Goal: Task Accomplishment & Management: Complete application form

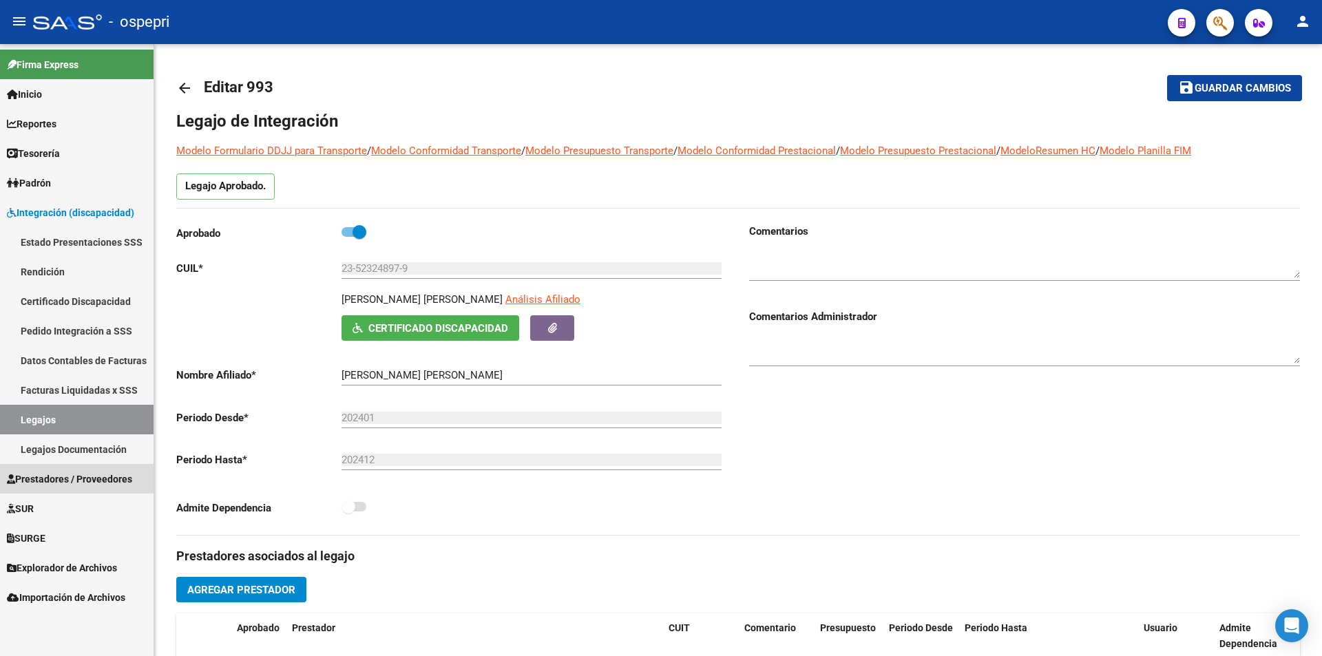
click at [54, 483] on span "Prestadores / Proveedores" at bounding box center [69, 479] width 125 height 15
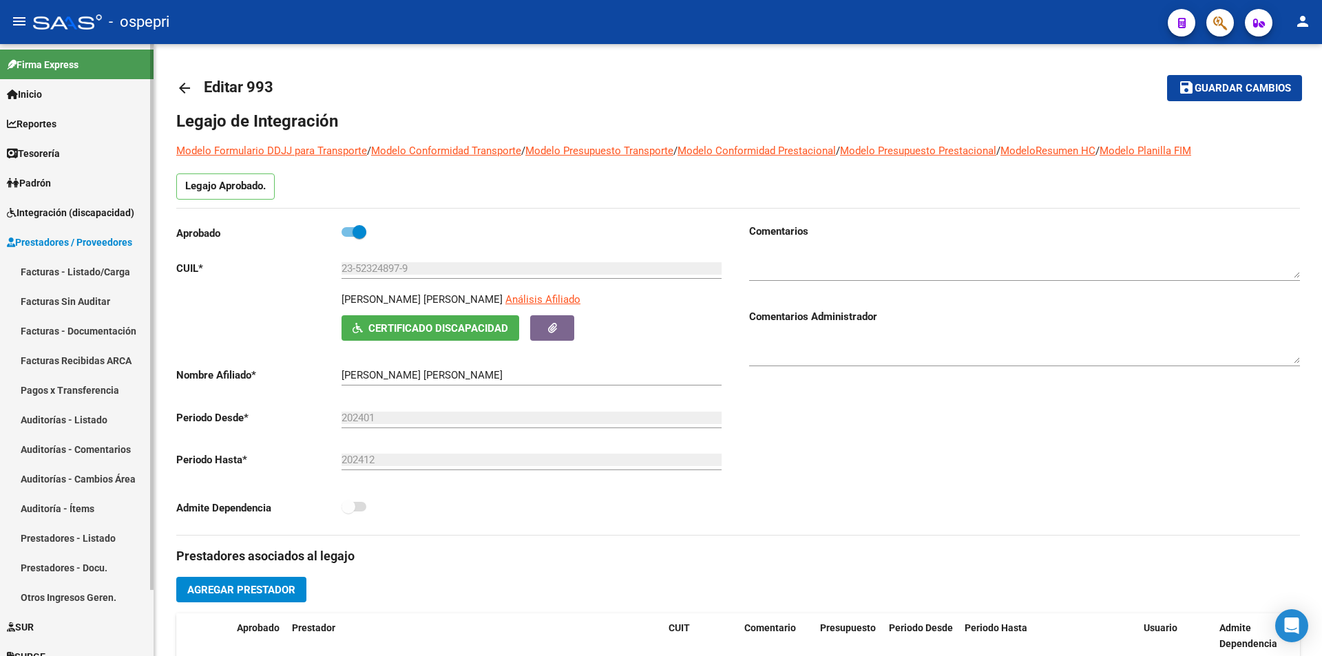
click at [54, 271] on link "Facturas - Listado/Carga" at bounding box center [77, 272] width 154 height 30
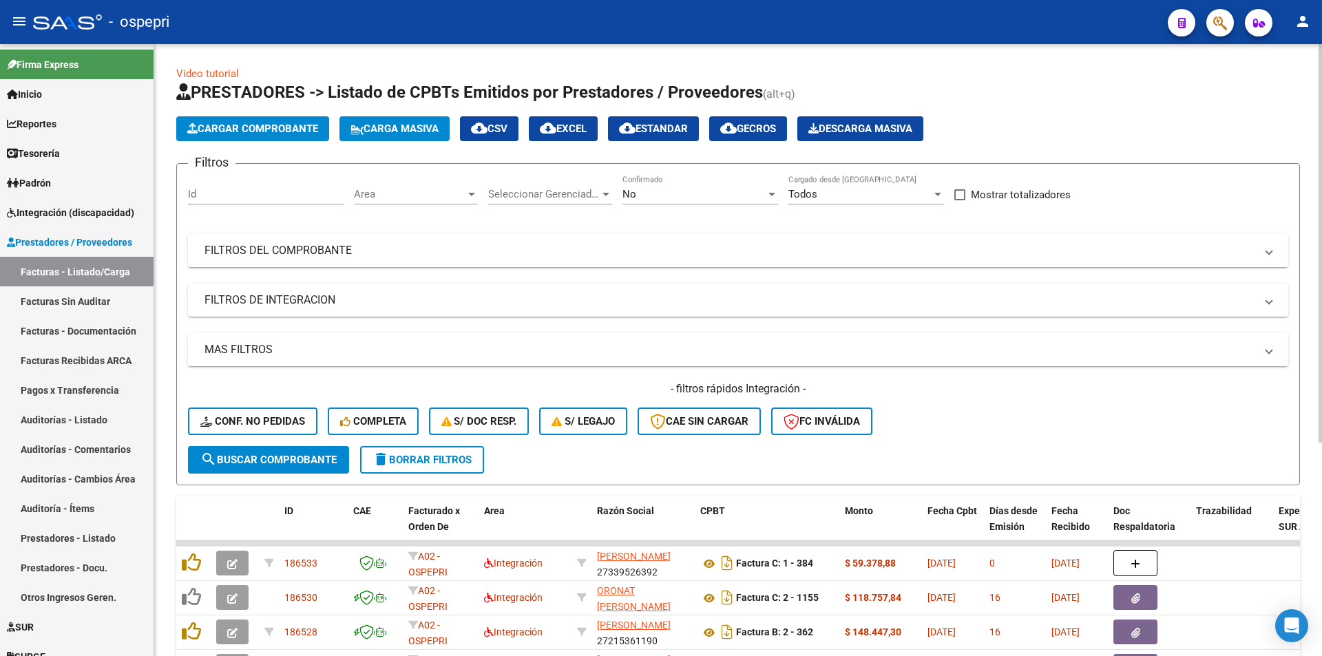
click at [281, 254] on mat-panel-title "FILTROS DEL COMPROBANTE" at bounding box center [729, 250] width 1051 height 15
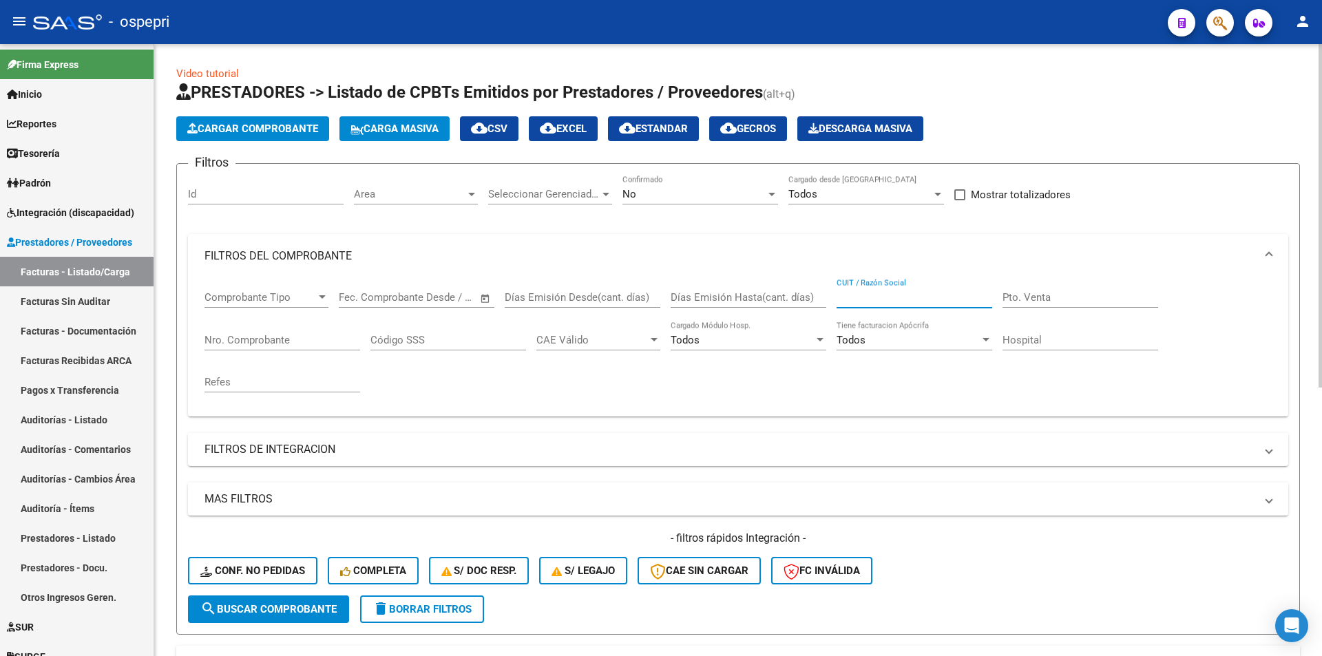
click at [840, 298] on input "CUIT / Razón Social" at bounding box center [914, 297] width 156 height 12
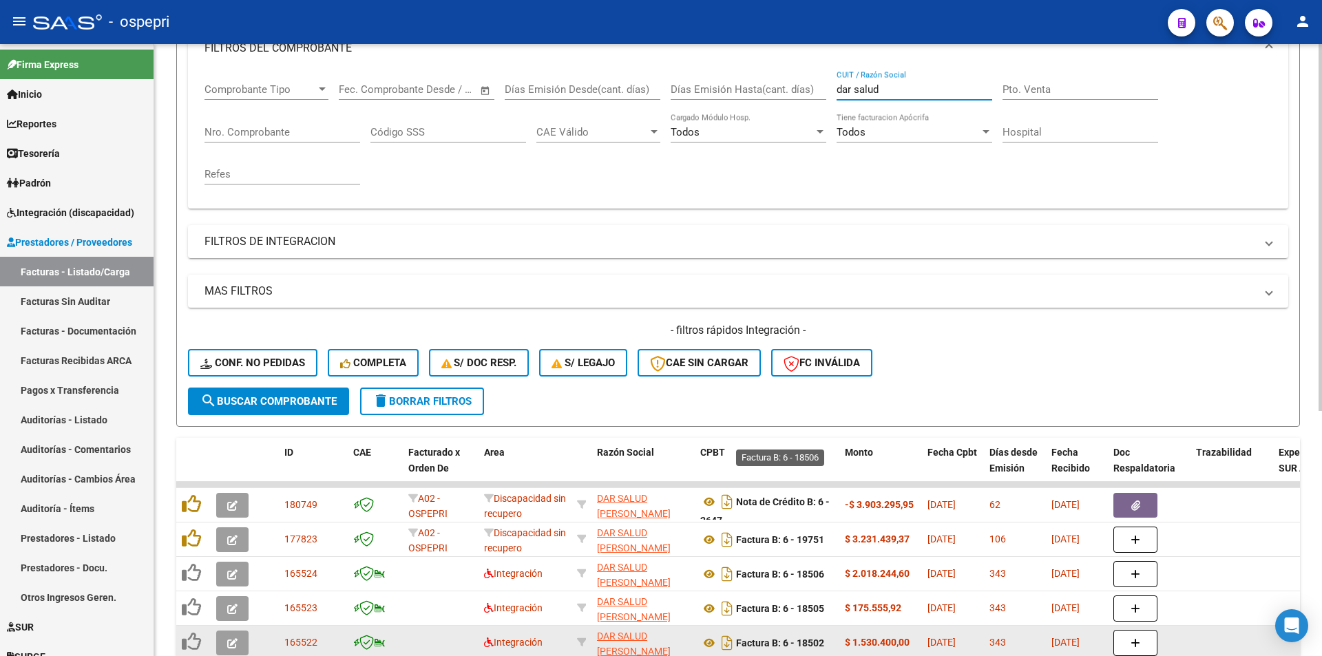
scroll to position [344, 0]
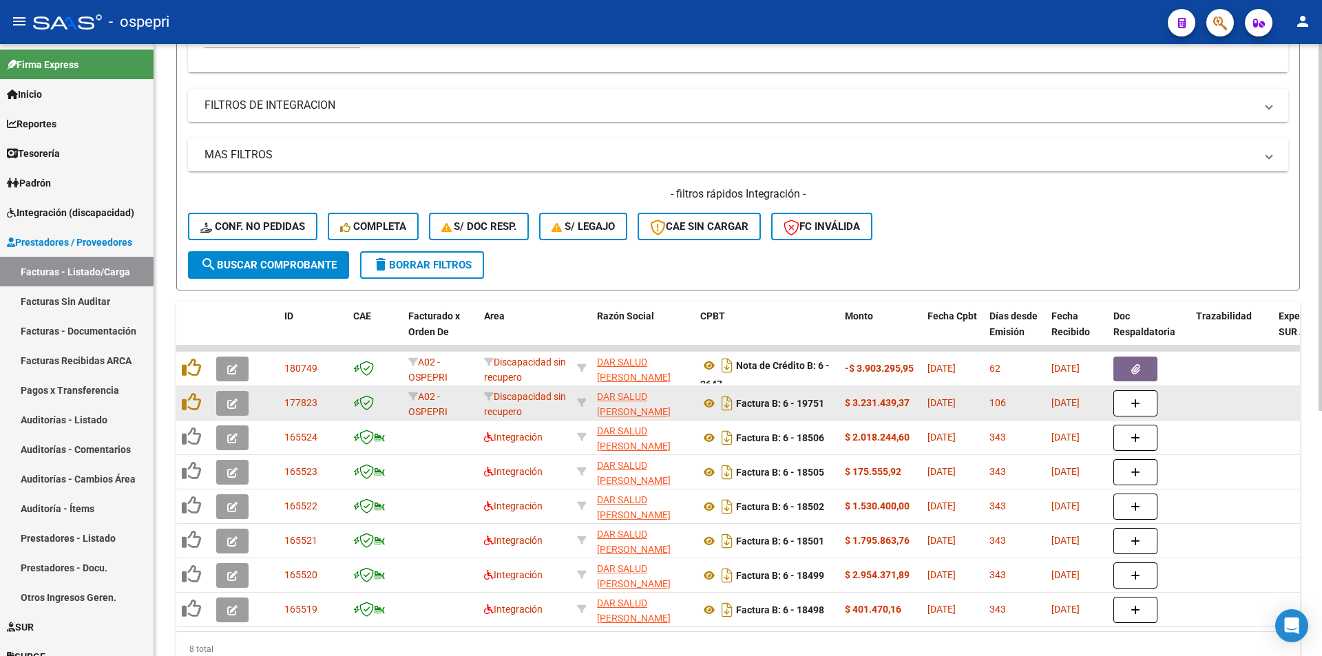
type input "dar salud"
click at [229, 401] on icon "button" at bounding box center [232, 404] width 10 height 10
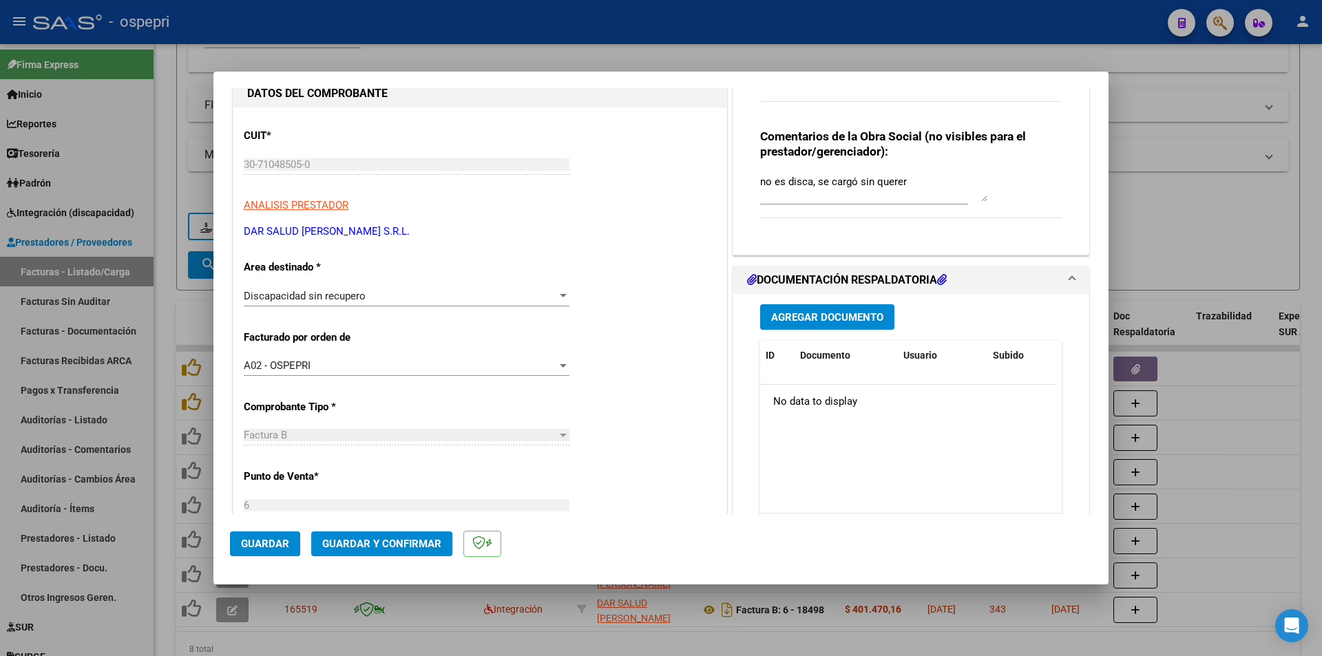
scroll to position [0, 0]
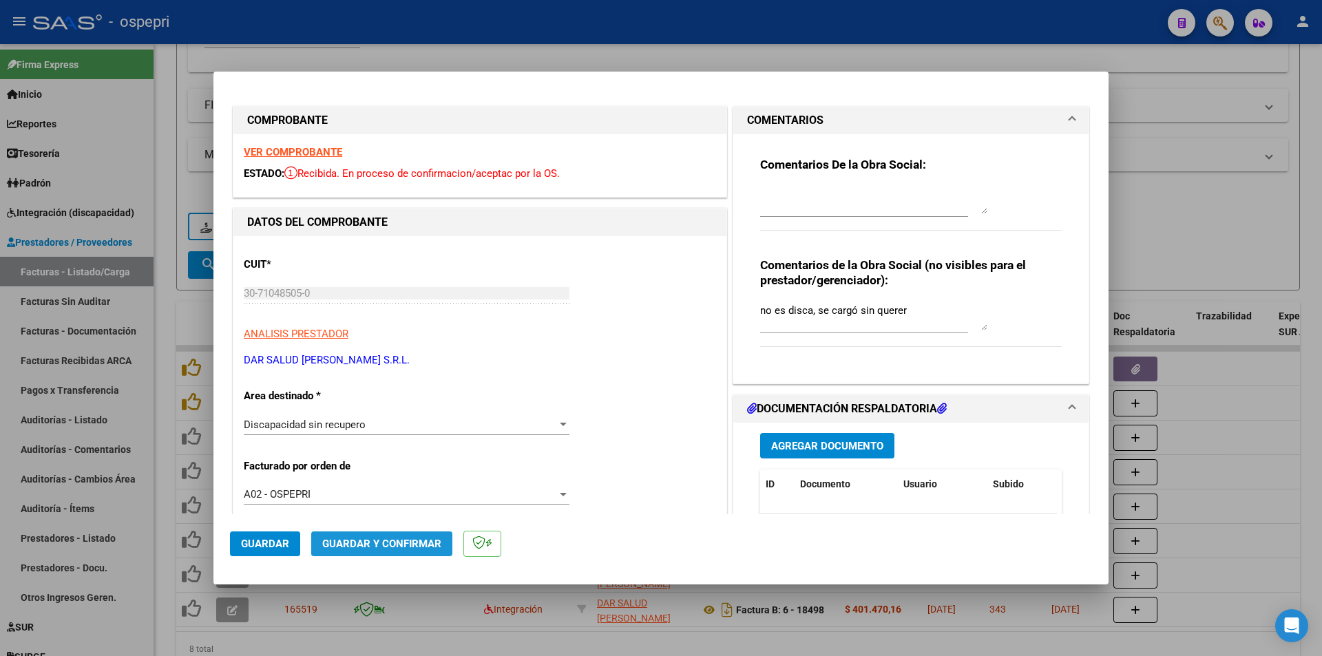
click at [402, 543] on span "Guardar y Confirmar" at bounding box center [381, 544] width 119 height 12
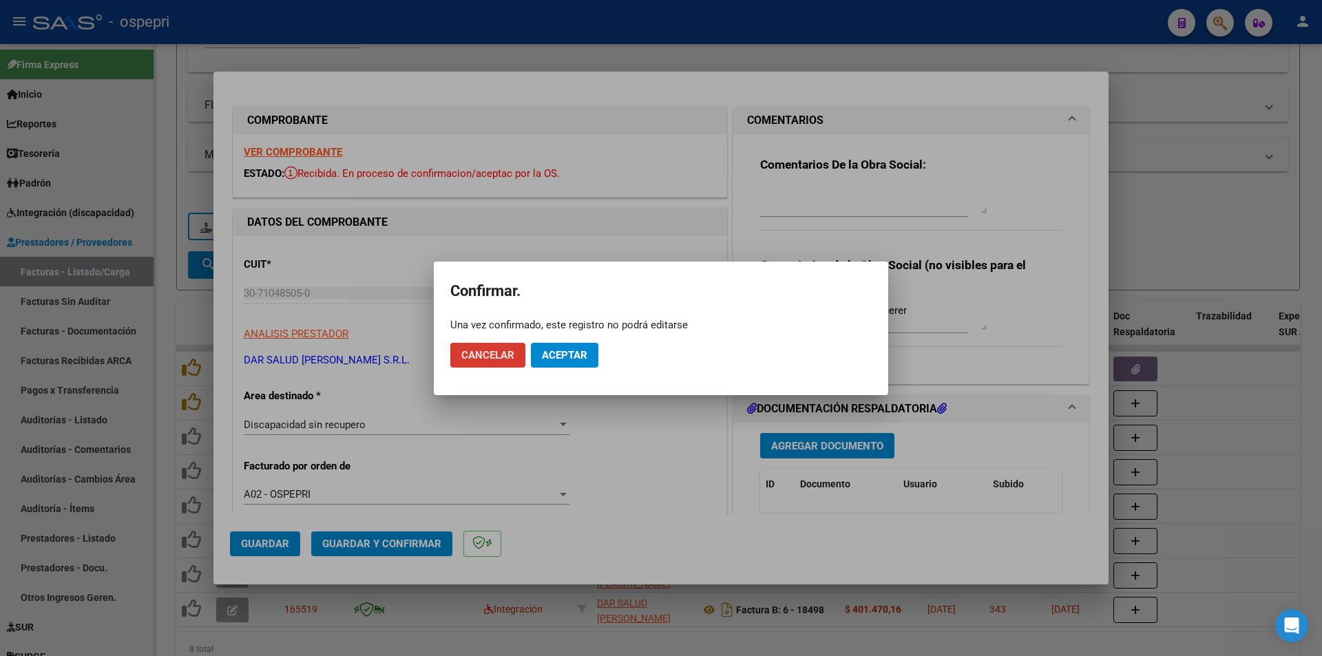
click at [572, 353] on span "Aceptar" at bounding box center [564, 355] width 45 height 12
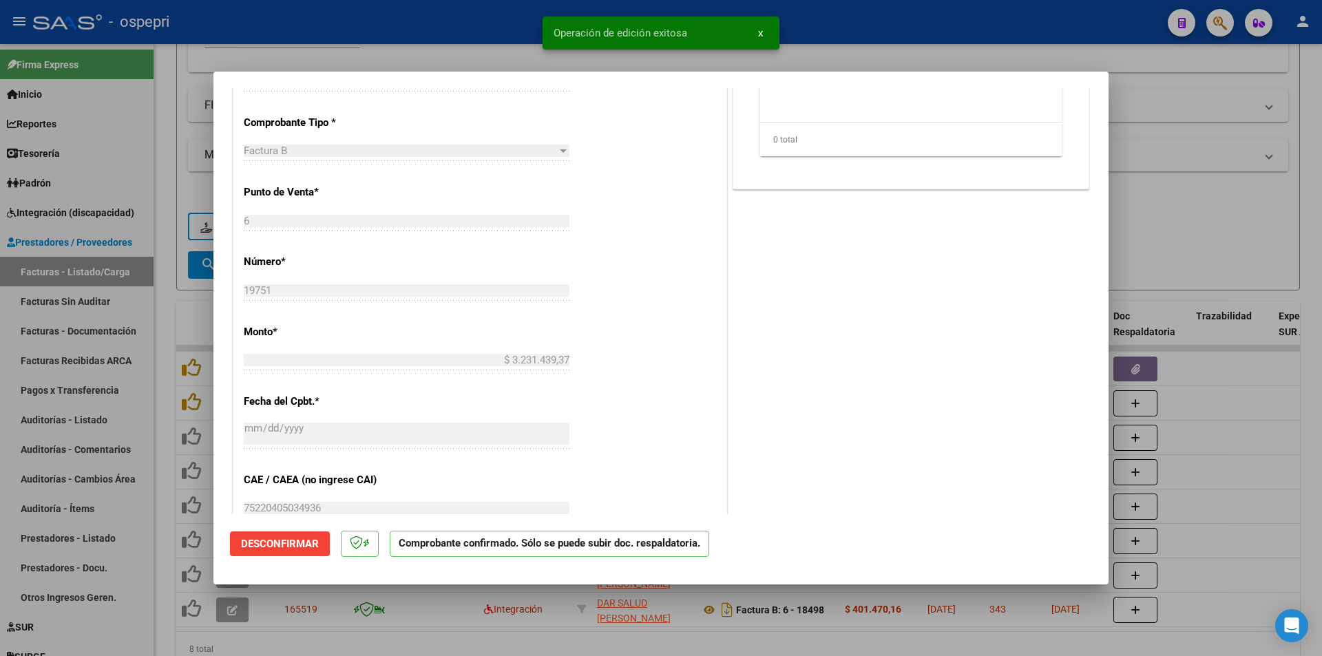
scroll to position [344, 0]
type input "$ 0,00"
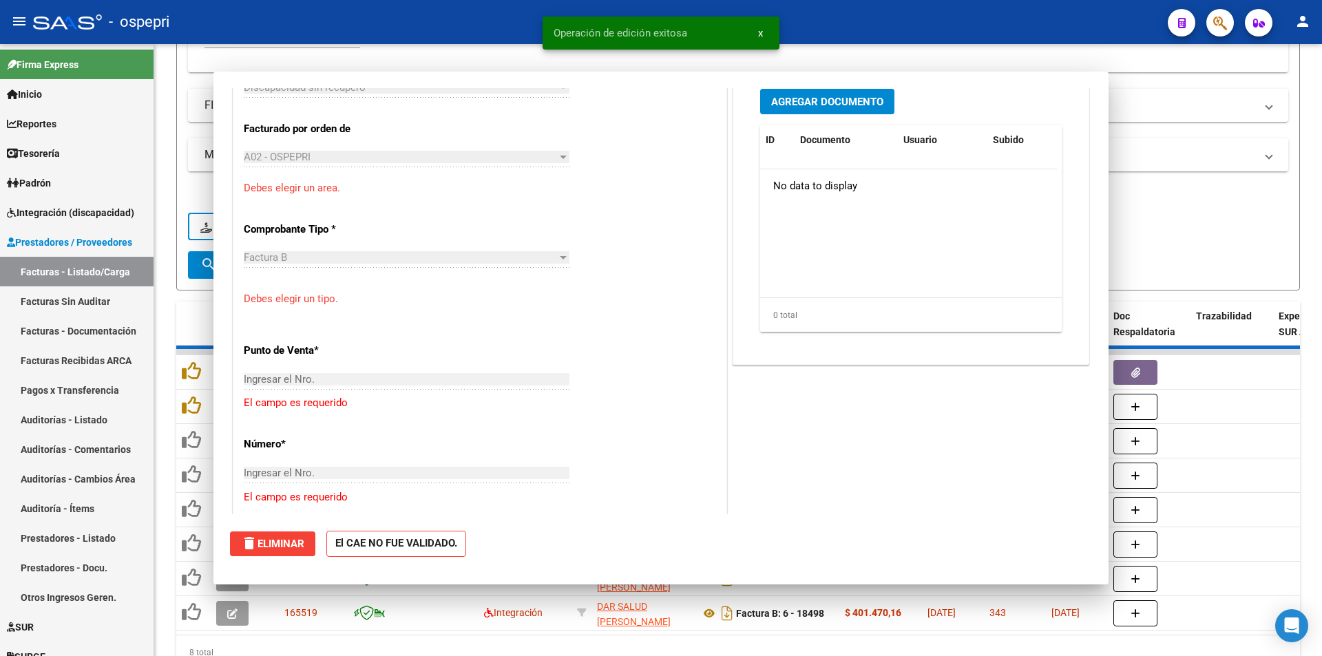
scroll to position [368, 0]
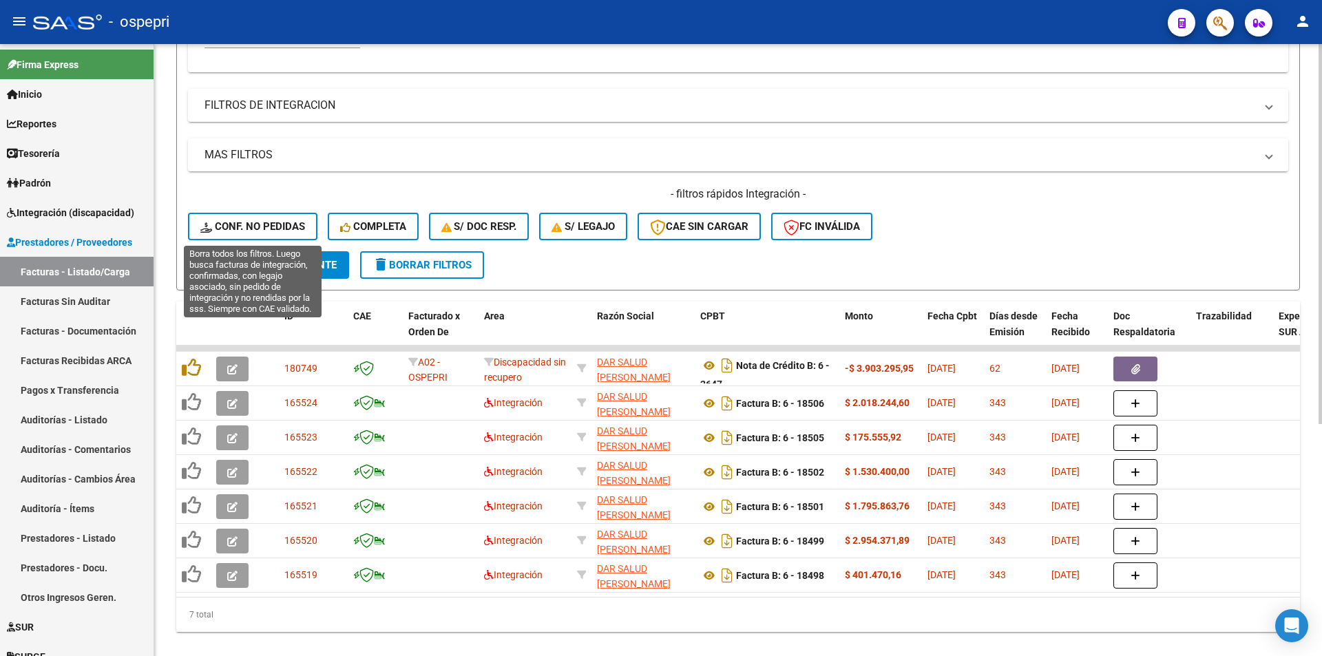
click at [244, 220] on span "Conf. no pedidas" at bounding box center [252, 226] width 105 height 12
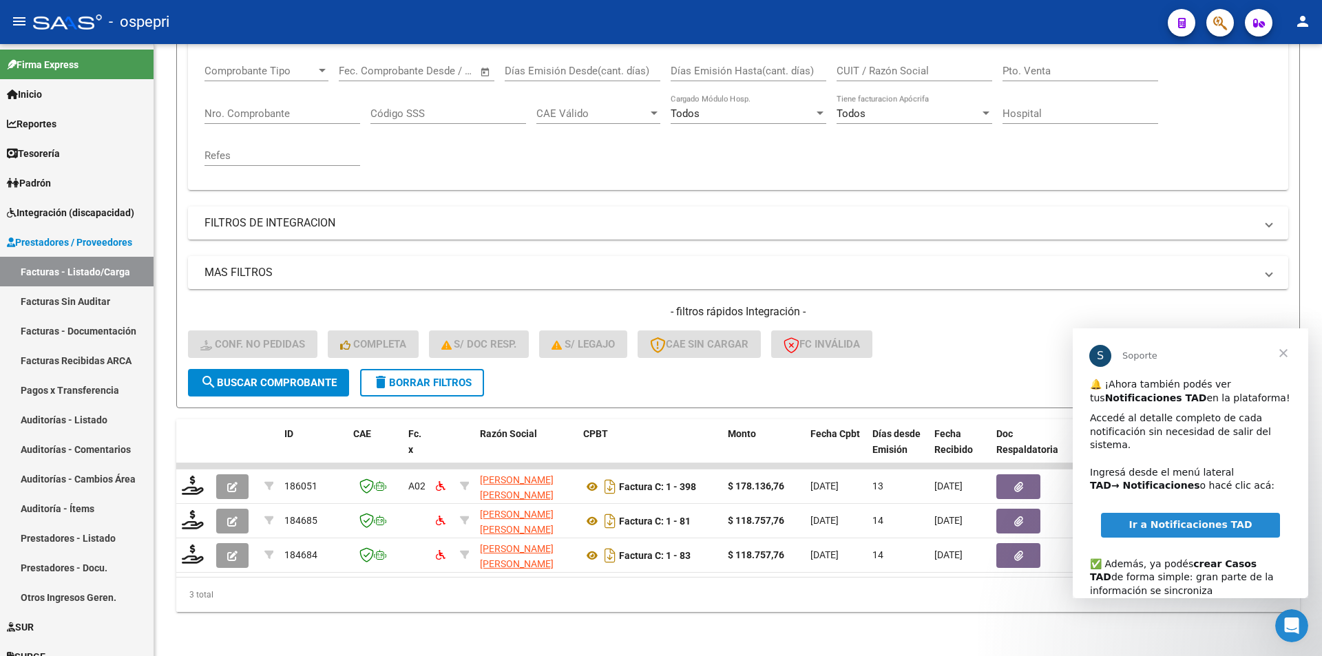
scroll to position [237, 0]
click at [1283, 356] on span "Cerrar" at bounding box center [1283, 353] width 50 height 50
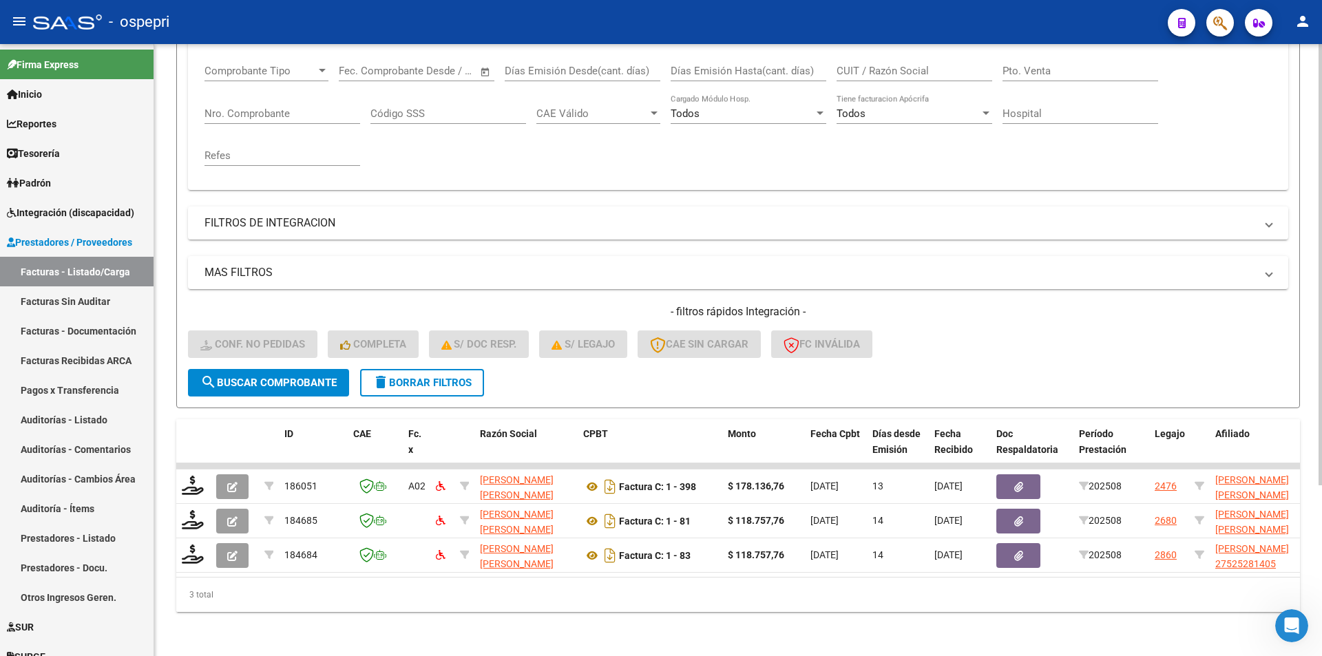
click at [423, 377] on span "delete Borrar Filtros" at bounding box center [421, 383] width 99 height 12
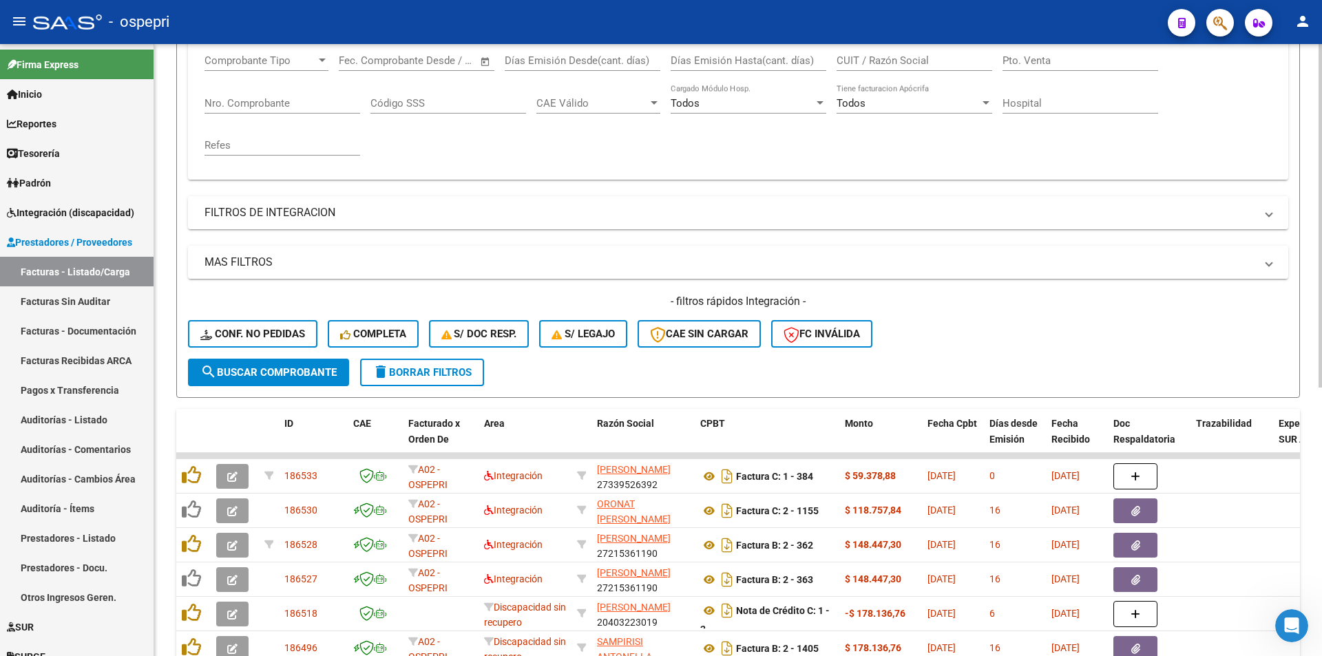
scroll to position [0, 0]
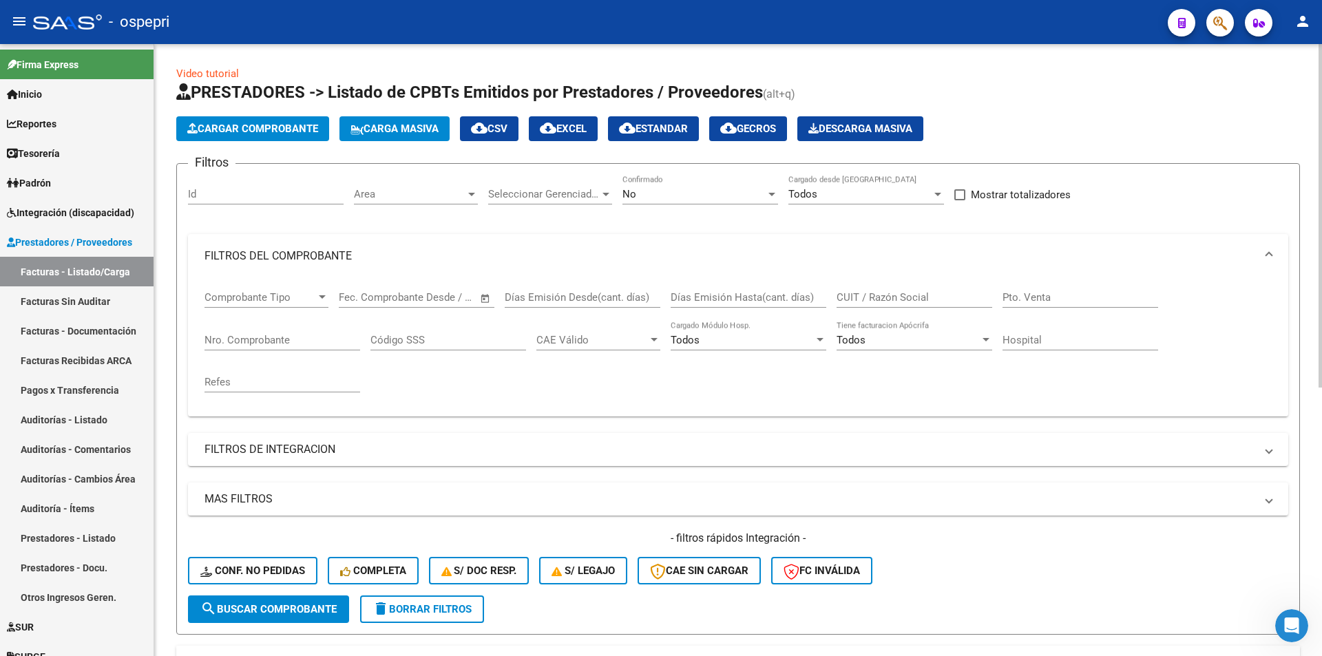
click at [277, 340] on input "Nro. Comprobante" at bounding box center [282, 340] width 156 height 12
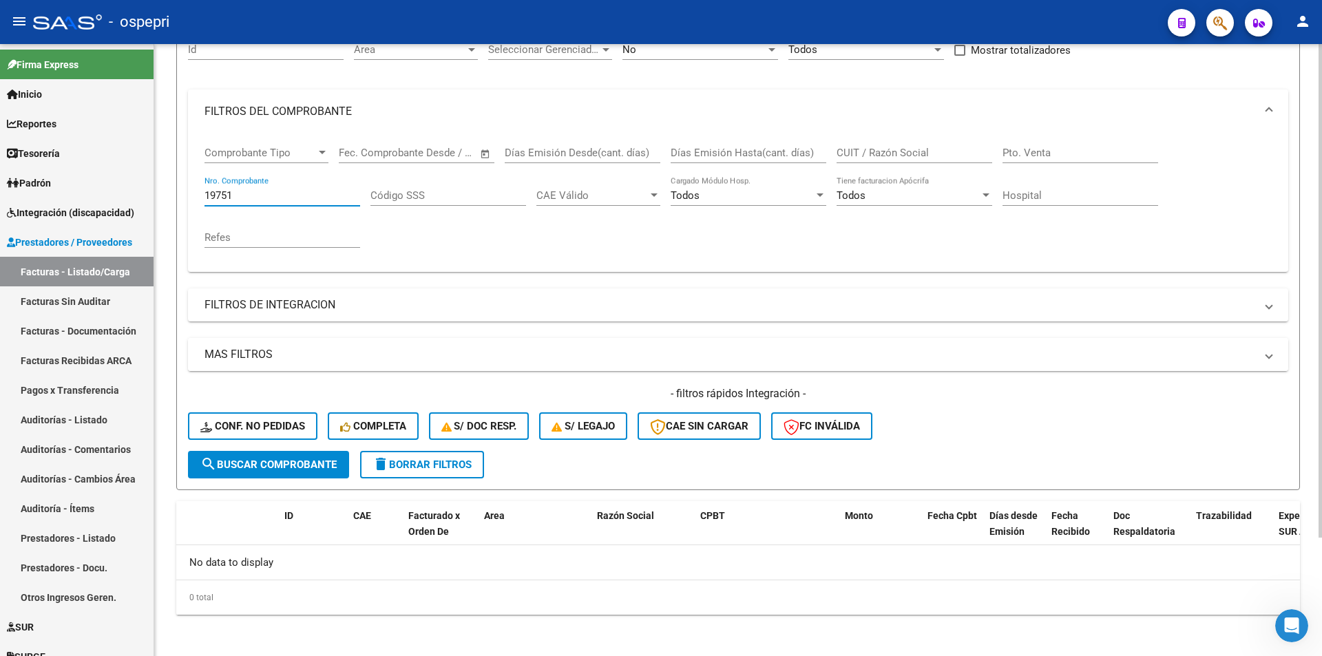
scroll to position [147, 0]
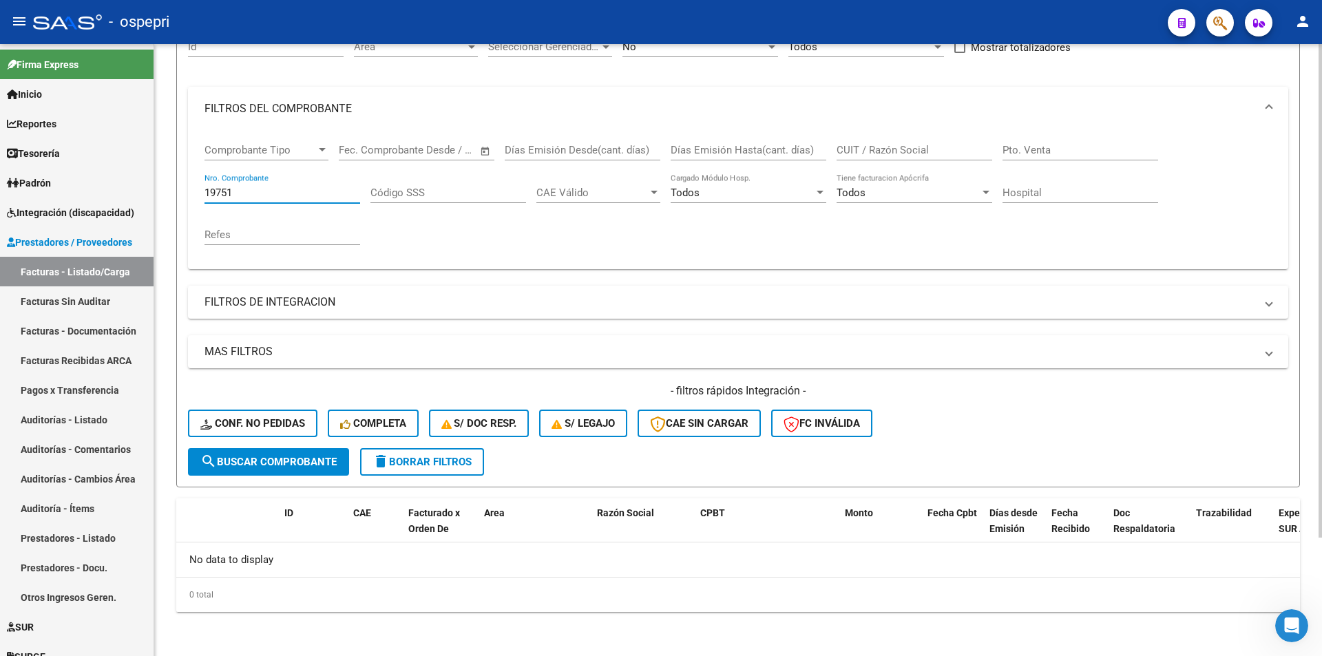
type input "19751"
click at [422, 452] on button "delete Borrar Filtros" at bounding box center [422, 462] width 124 height 28
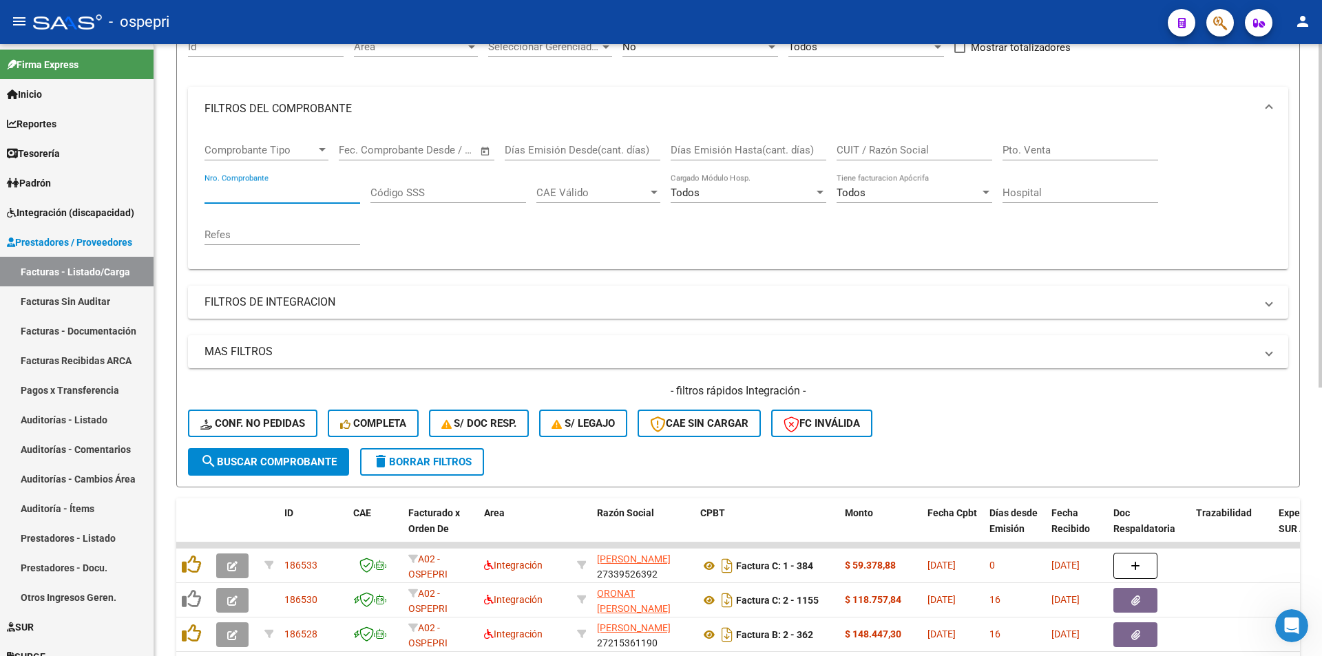
click at [260, 194] on input "Nro. Comprobante" at bounding box center [282, 193] width 156 height 12
type input "19751"
click at [228, 466] on span "search Buscar Comprobante" at bounding box center [268, 462] width 136 height 12
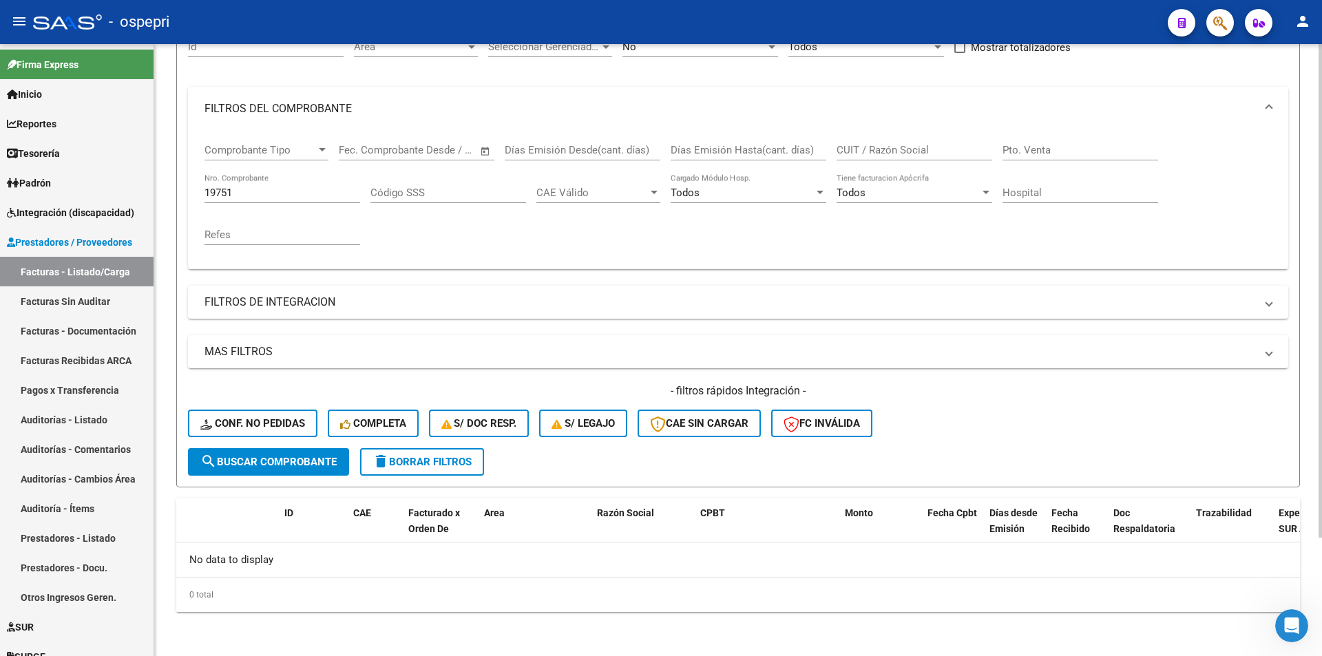
click at [441, 472] on button "delete Borrar Filtros" at bounding box center [422, 462] width 124 height 28
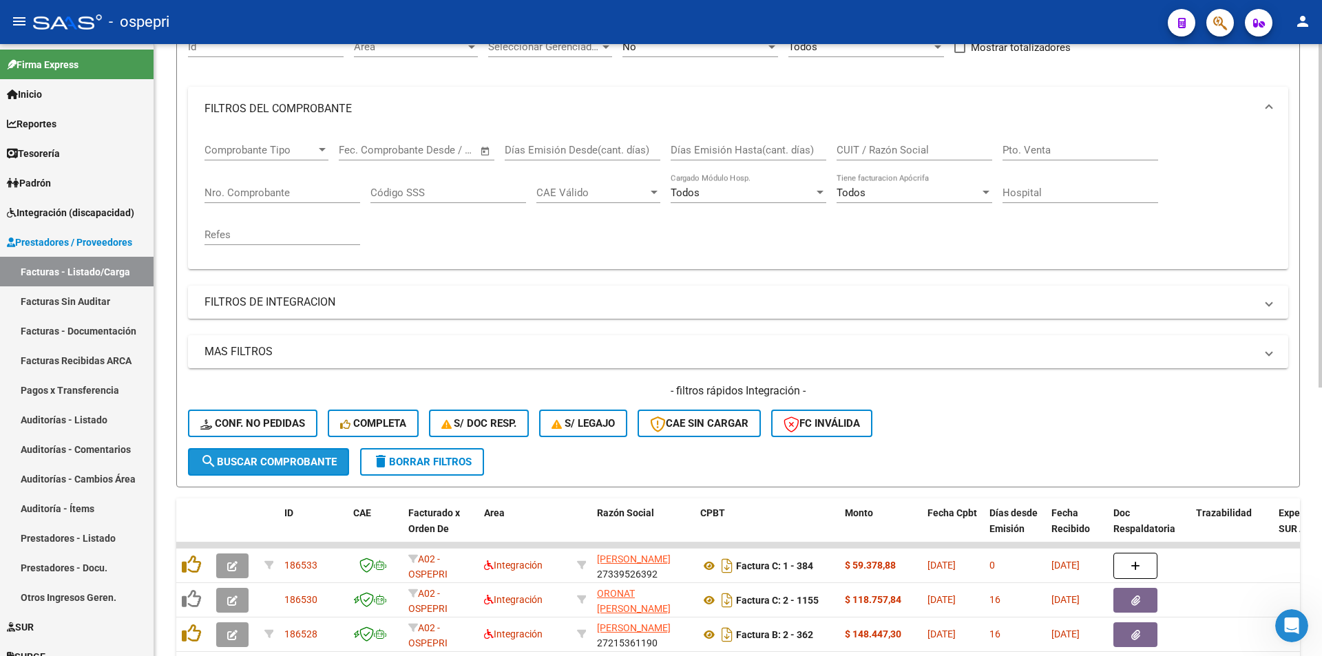
click at [277, 450] on button "search Buscar Comprobante" at bounding box center [268, 462] width 161 height 28
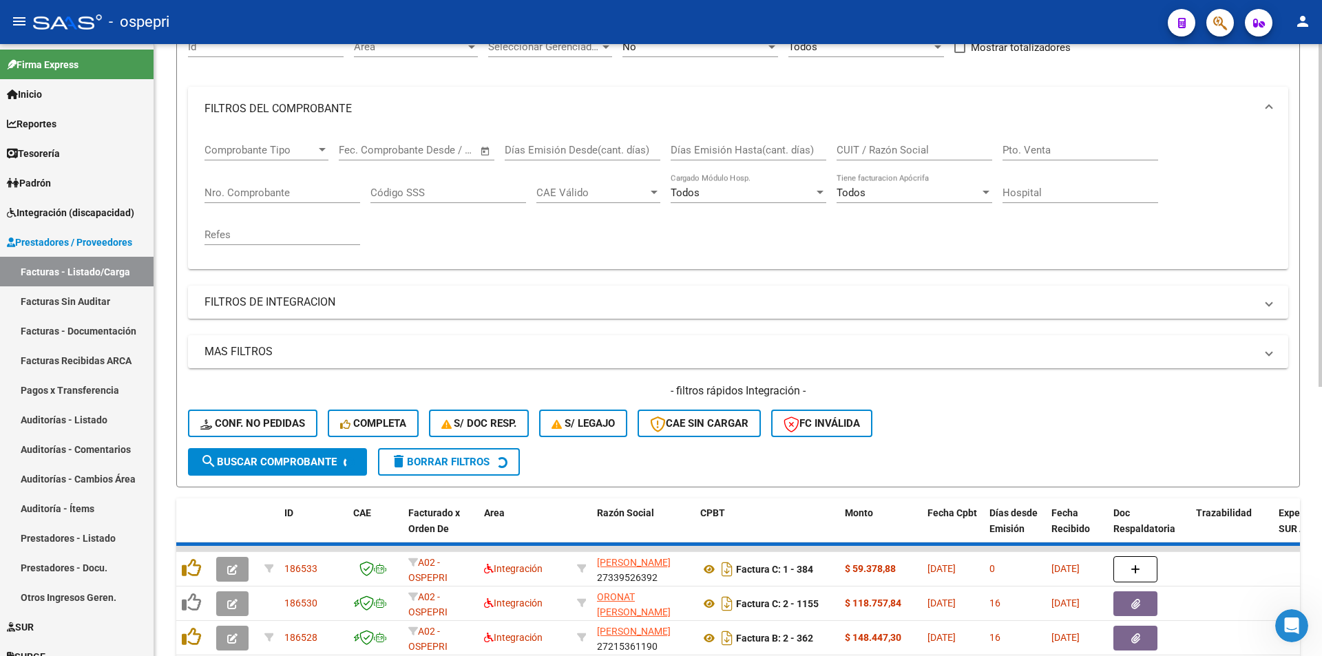
click at [275, 431] on button "Conf. no pedidas" at bounding box center [252, 424] width 129 height 28
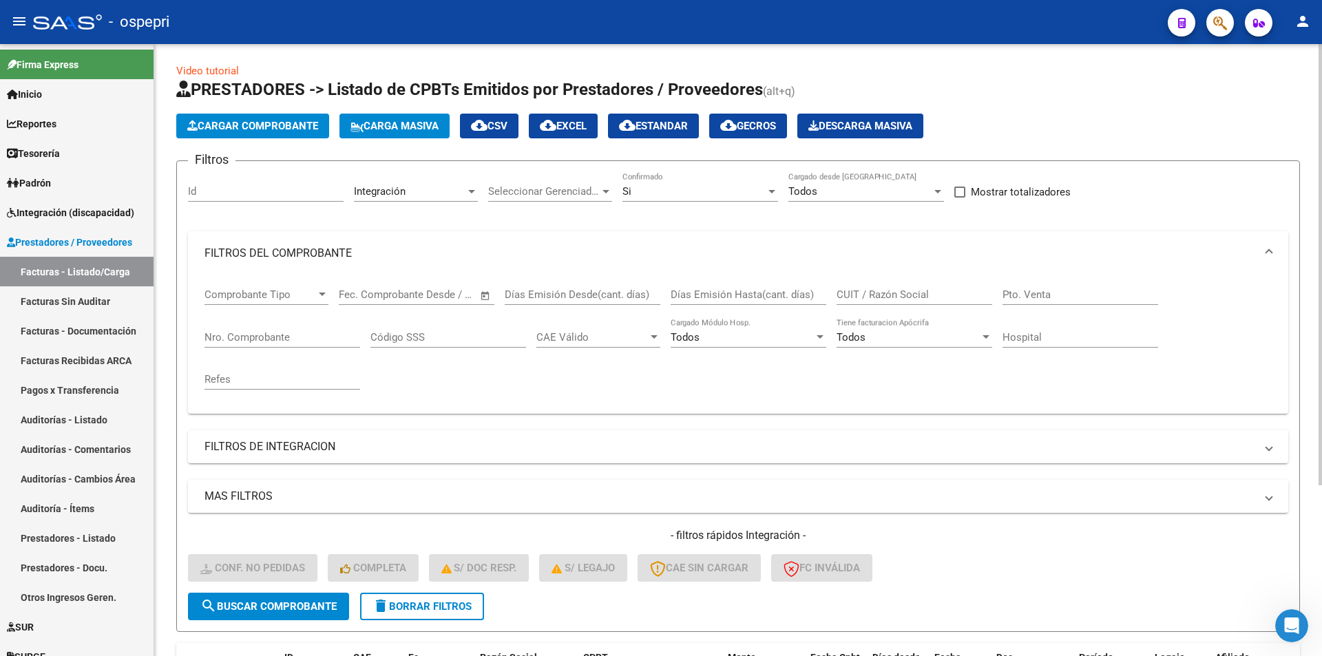
scroll to position [0, 0]
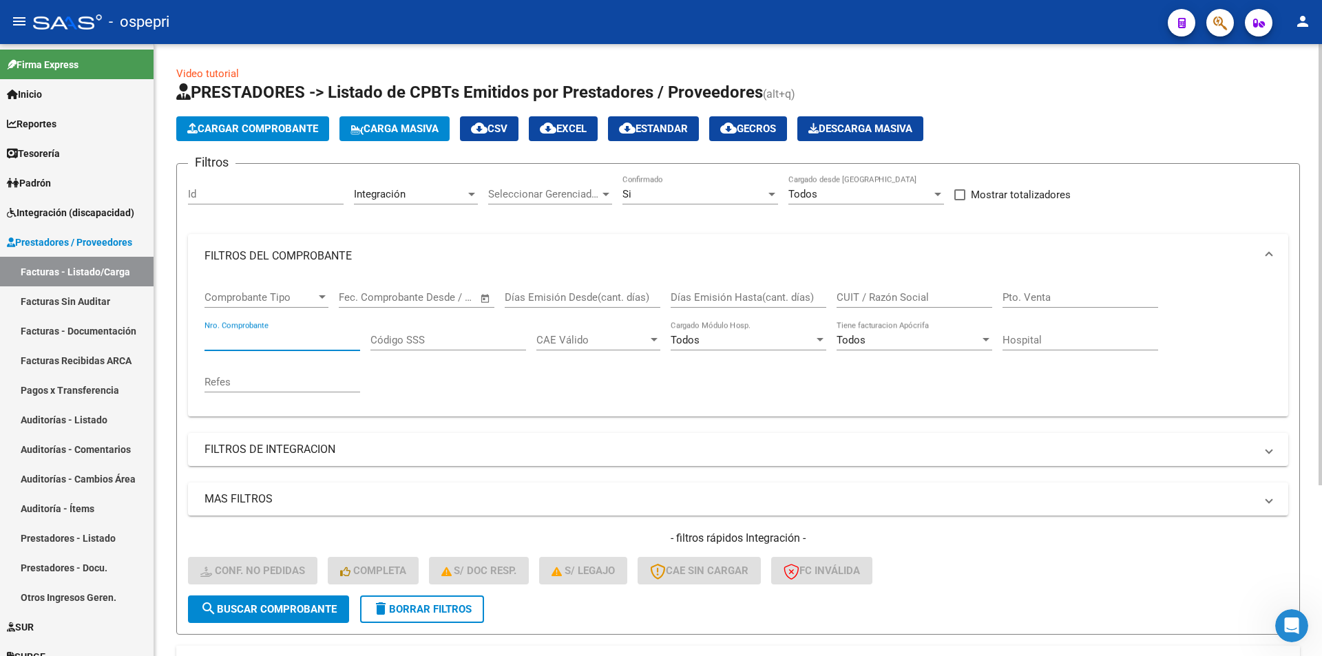
click at [236, 341] on input "Nro. Comprobante" at bounding box center [282, 340] width 156 height 12
type input "9"
type input "19751"
click at [398, 182] on div "Integración Area" at bounding box center [416, 190] width 124 height 30
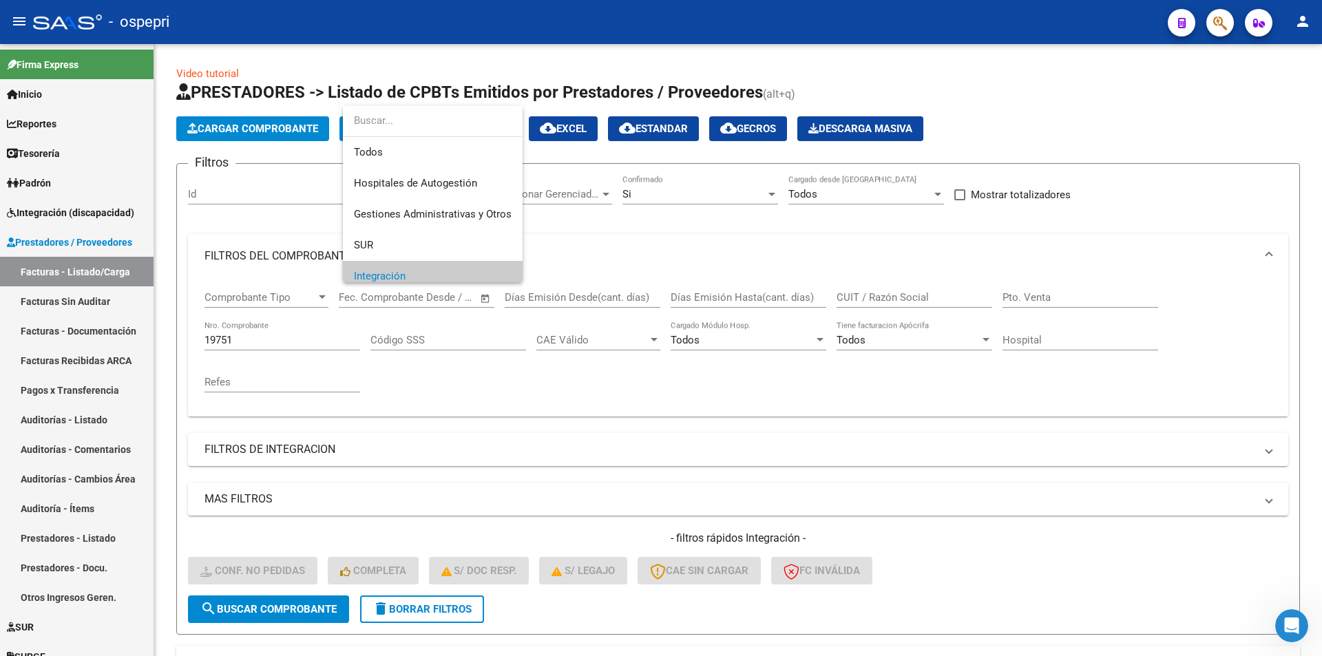
scroll to position [83, 0]
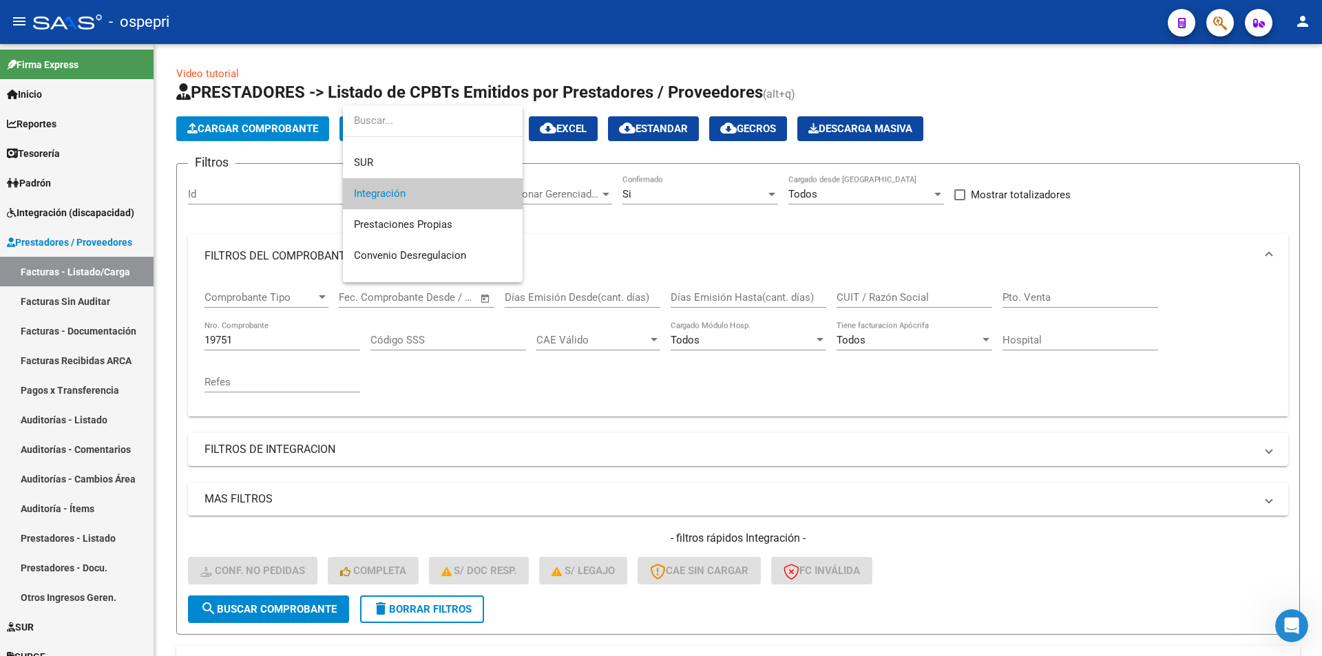
click at [399, 193] on span "Integración" at bounding box center [380, 193] width 52 height 12
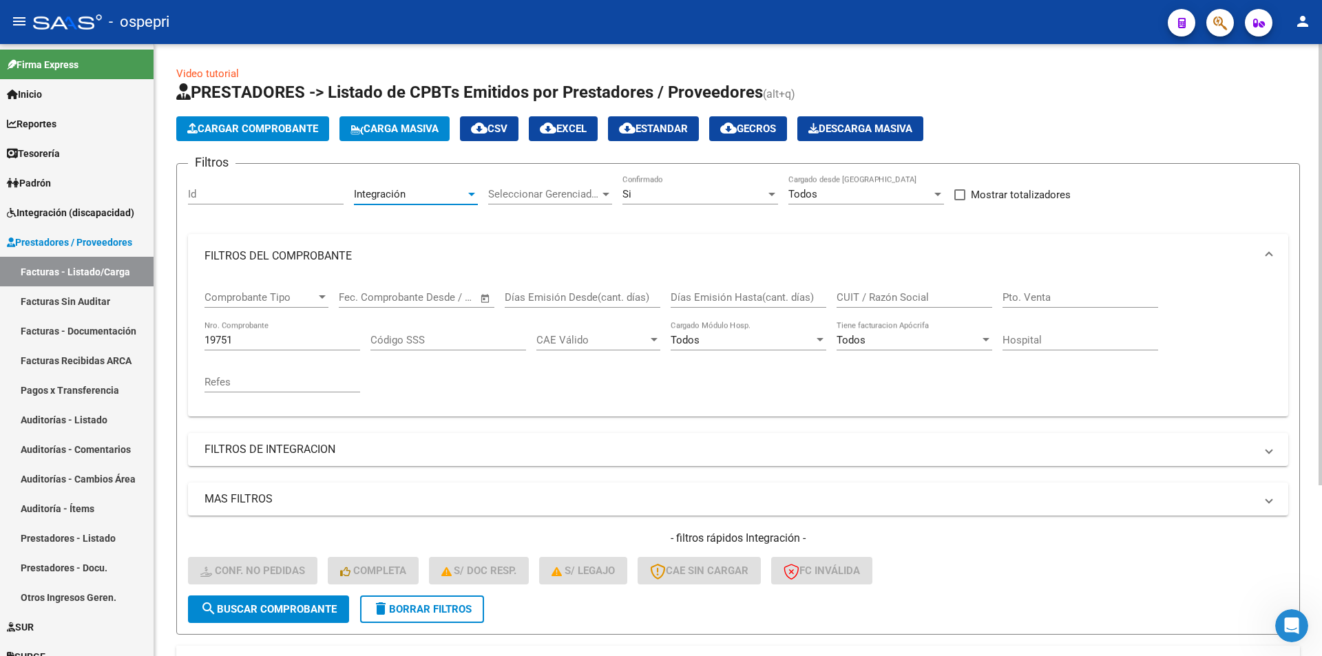
click at [399, 193] on span "Integración" at bounding box center [380, 194] width 52 height 12
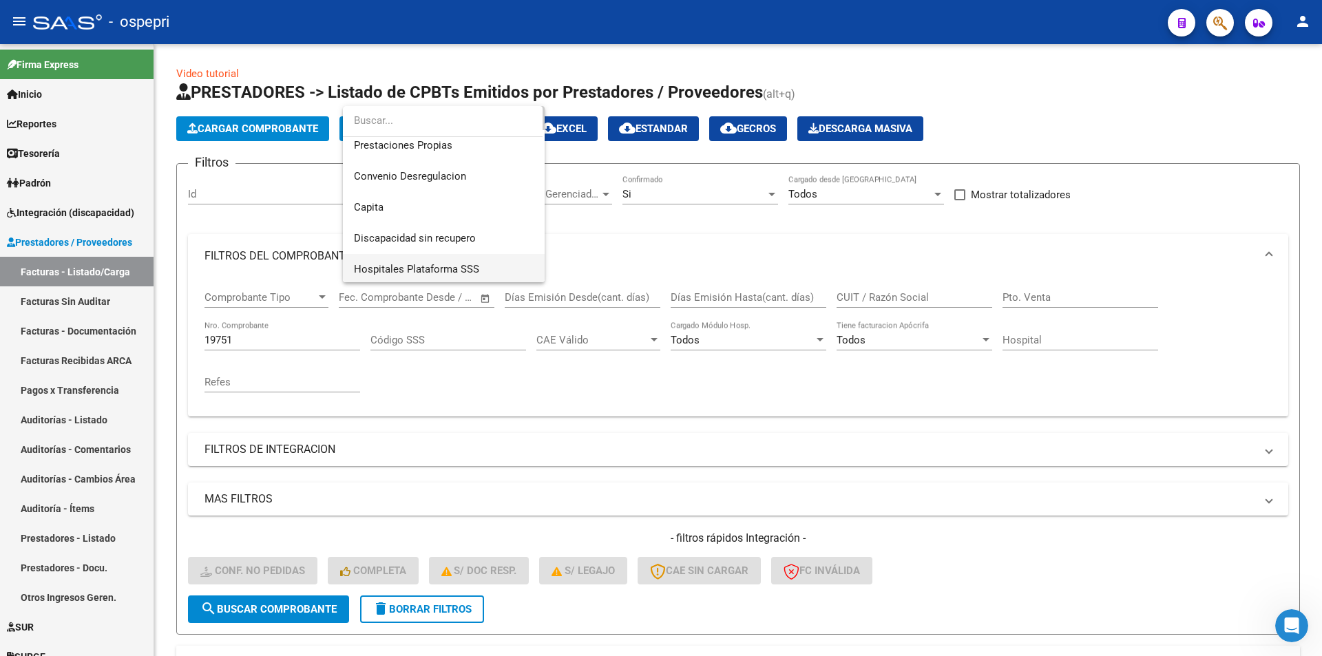
scroll to position [165, 0]
click at [405, 245] on span "Discapacidad sin recupero" at bounding box center [444, 235] width 180 height 31
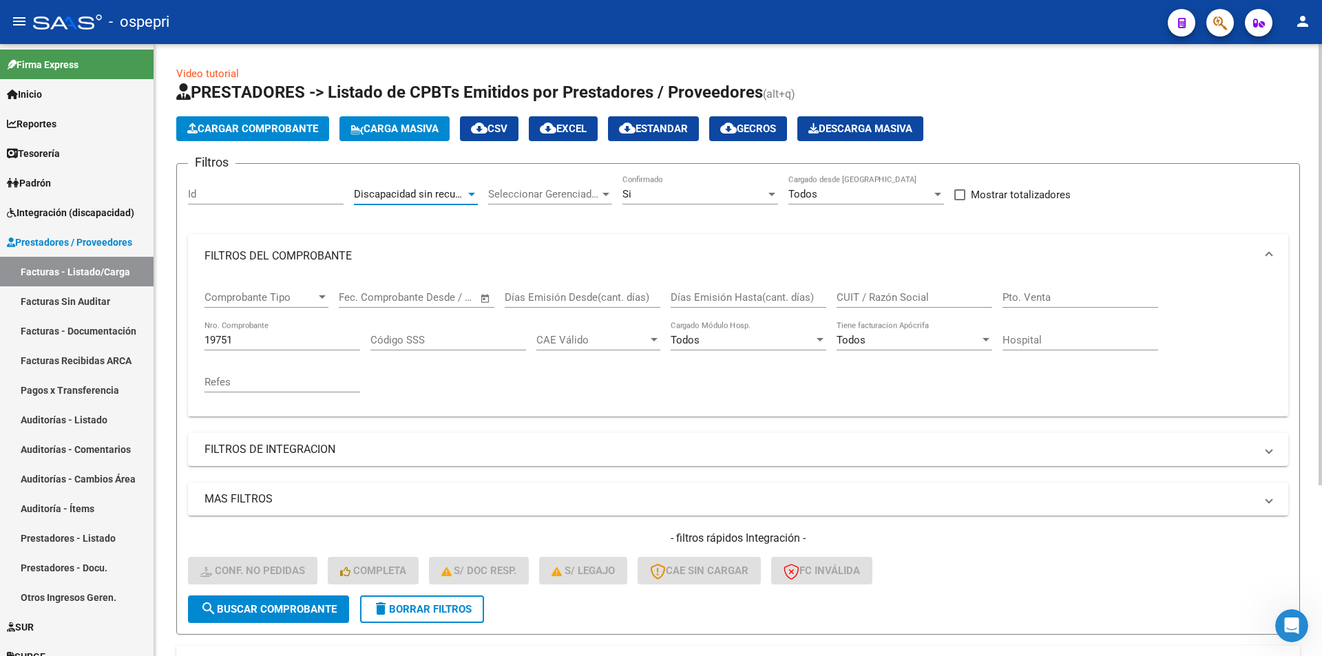
click at [306, 607] on span "search Buscar Comprobante" at bounding box center [268, 609] width 136 height 12
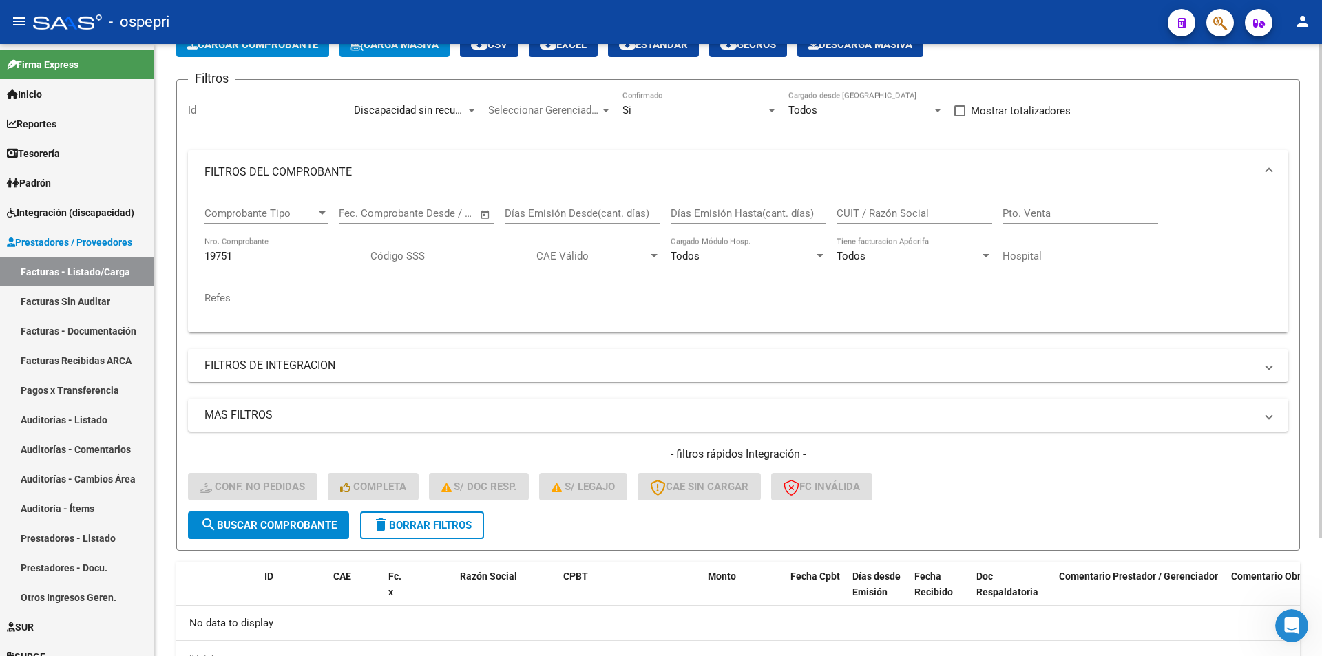
scroll to position [147, 0]
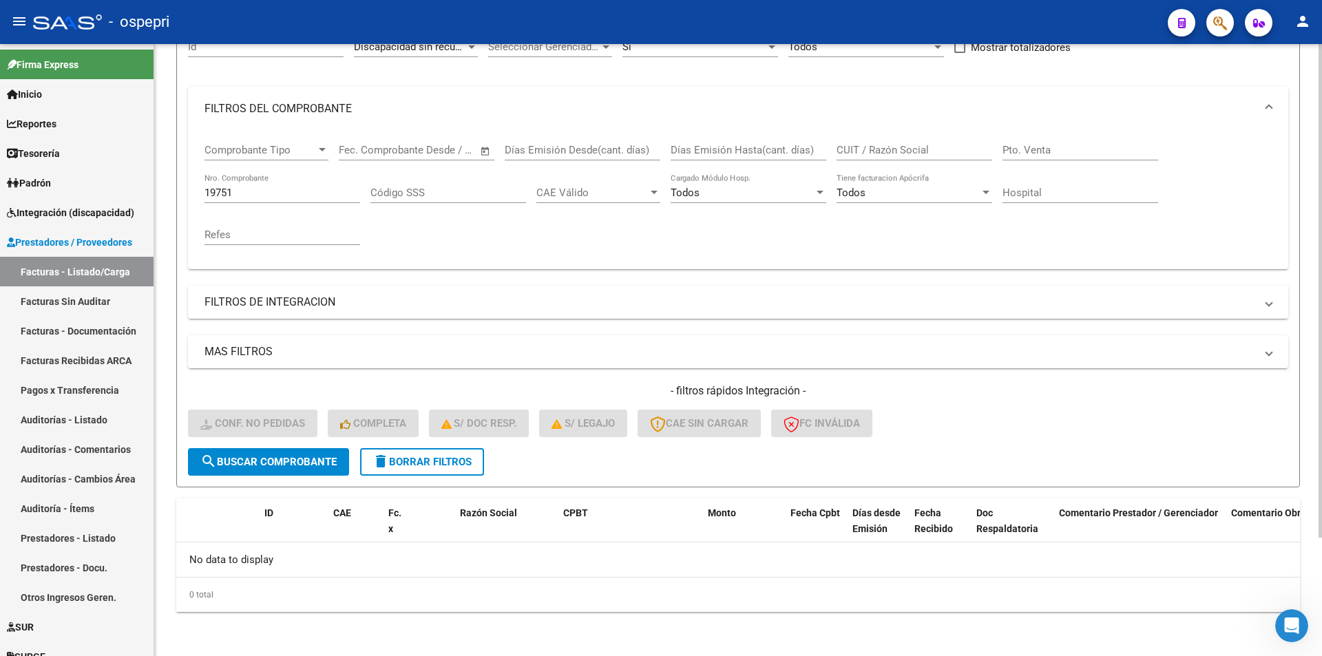
click at [409, 466] on span "delete Borrar Filtros" at bounding box center [421, 462] width 99 height 12
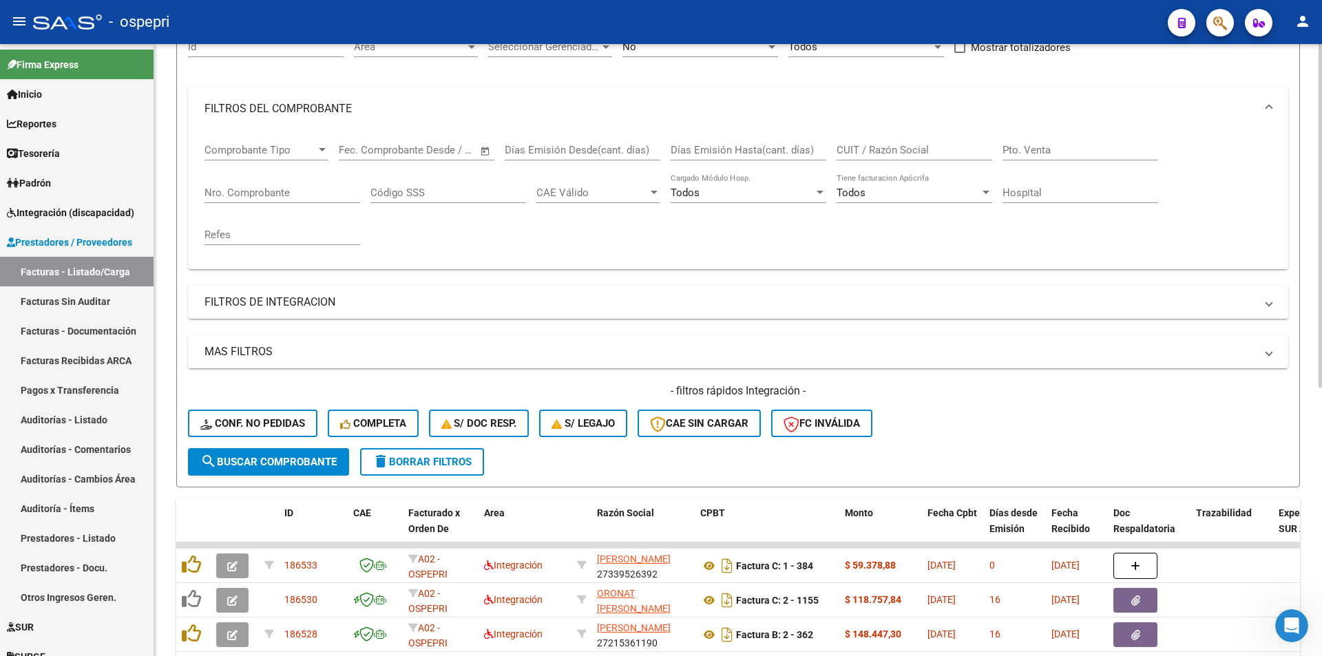
scroll to position [0, 0]
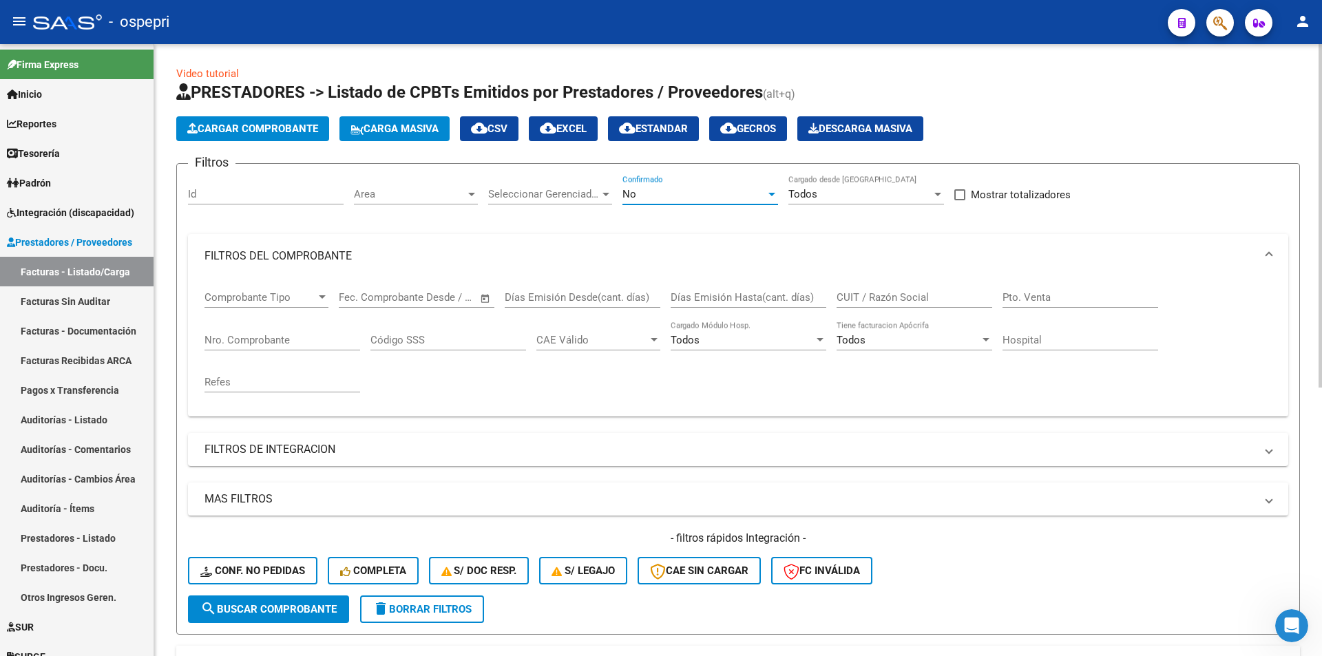
click at [641, 197] on div "No" at bounding box center [693, 194] width 143 height 12
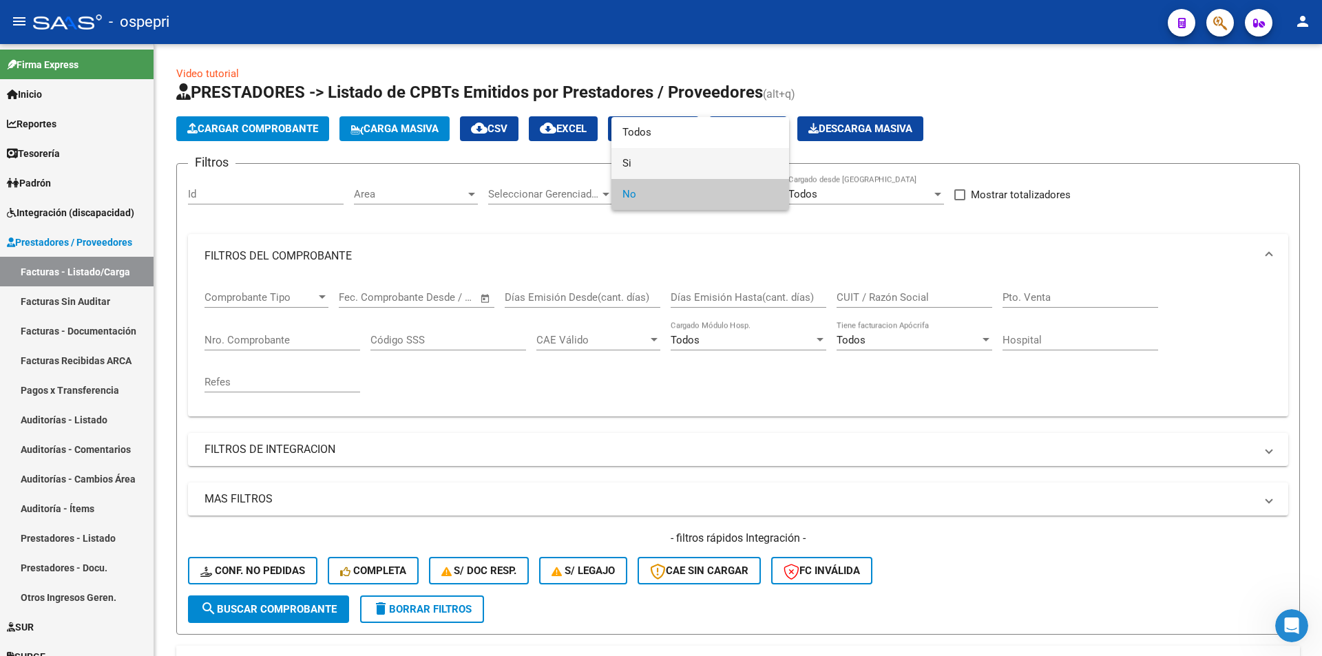
click at [632, 169] on span "Si" at bounding box center [700, 163] width 156 height 31
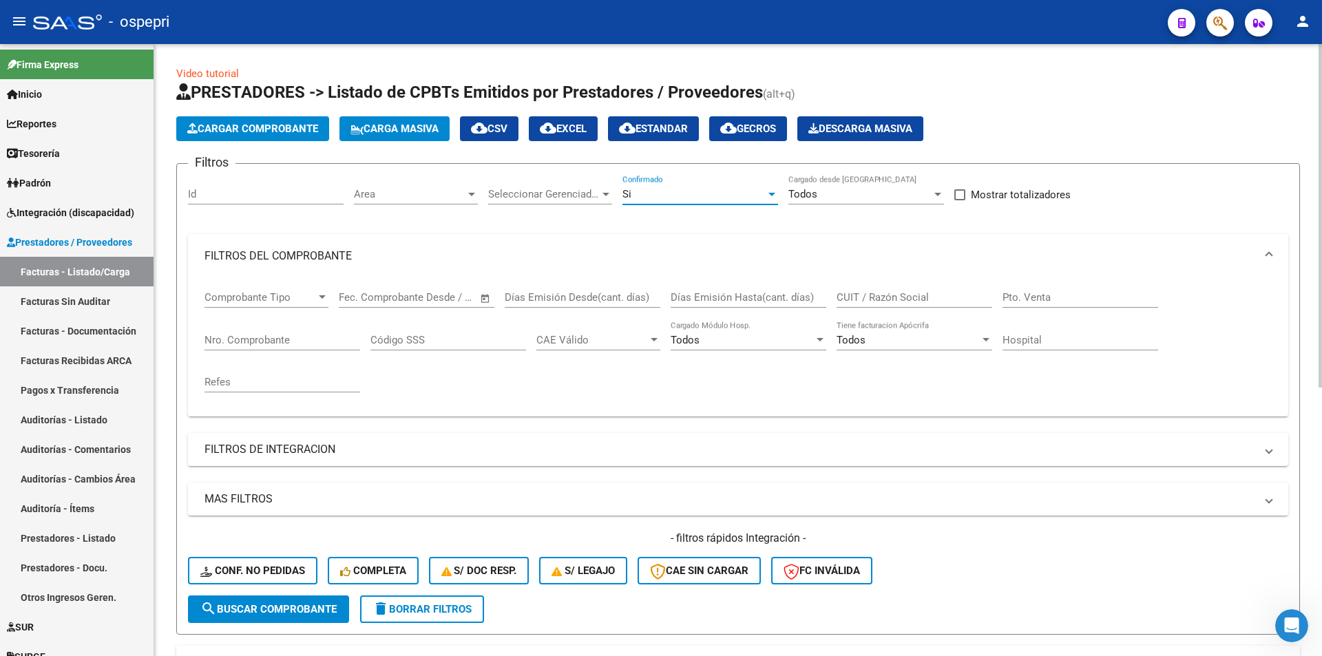
click at [276, 335] on input "Nro. Comprobante" at bounding box center [282, 340] width 156 height 12
type input "19751"
click at [318, 606] on button "search Buscar Comprobante" at bounding box center [268, 610] width 161 height 28
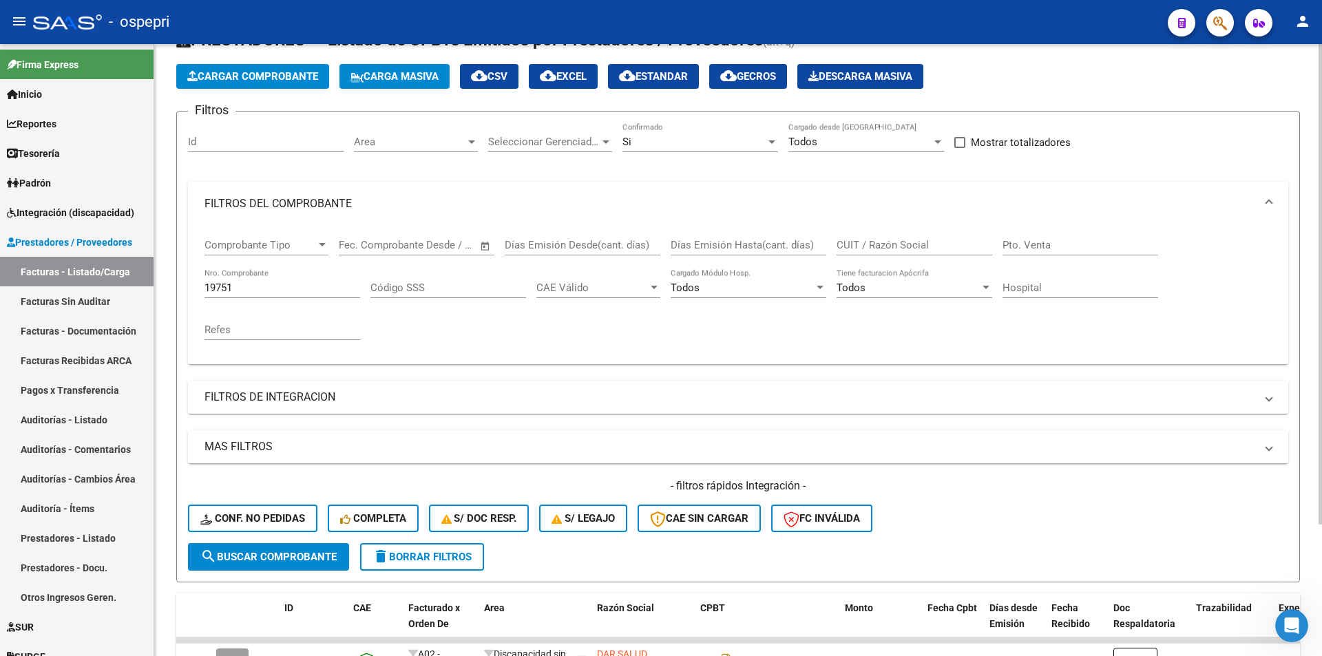
scroll to position [168, 0]
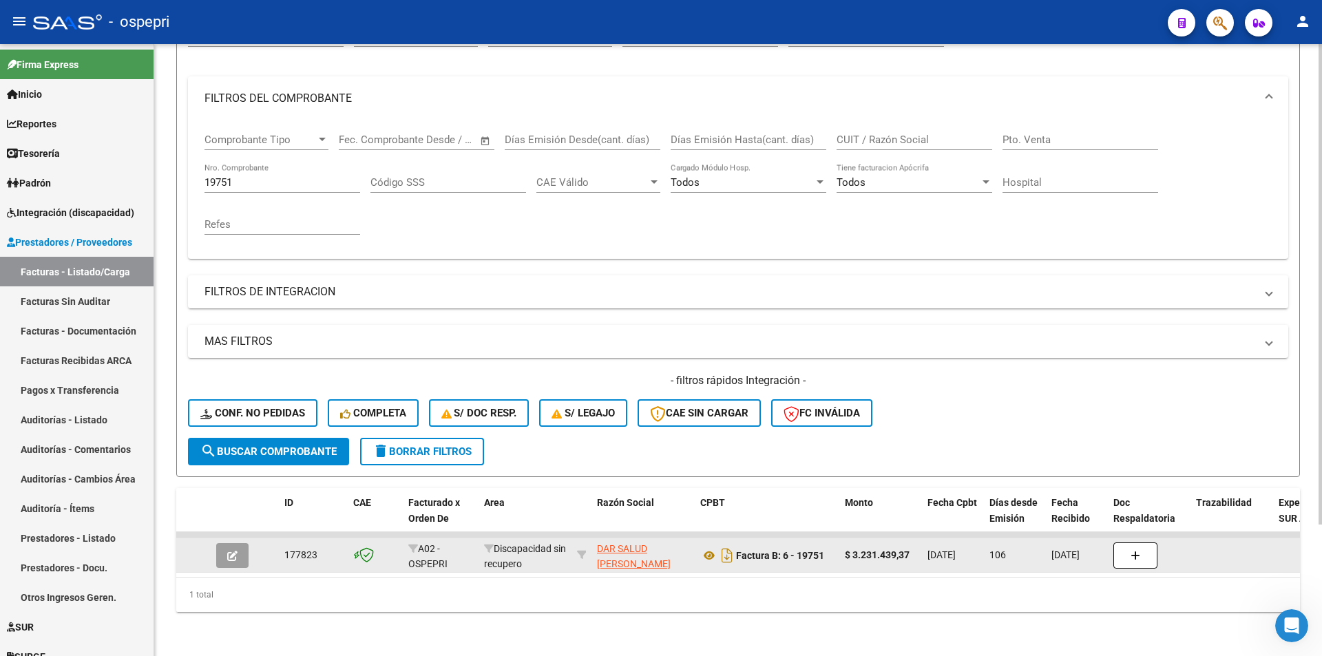
click at [233, 551] on icon "button" at bounding box center [232, 556] width 10 height 10
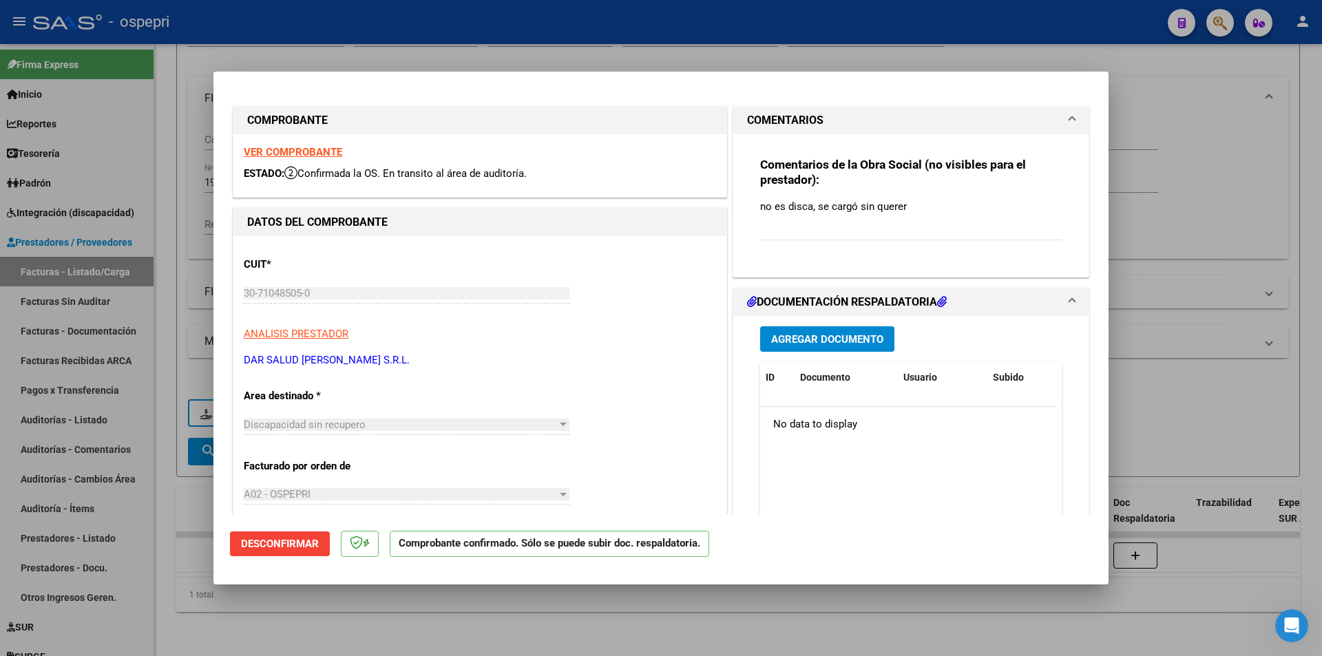
click at [1181, 96] on div at bounding box center [661, 328] width 1322 height 656
type input "$ 0,00"
